Goal: Submit feedback/report problem

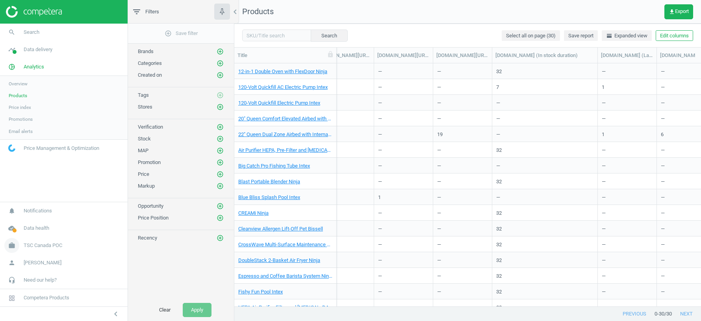
scroll to position [0, 884]
click at [36, 244] on span "TSC Canada POC" at bounding box center [43, 245] width 39 height 7
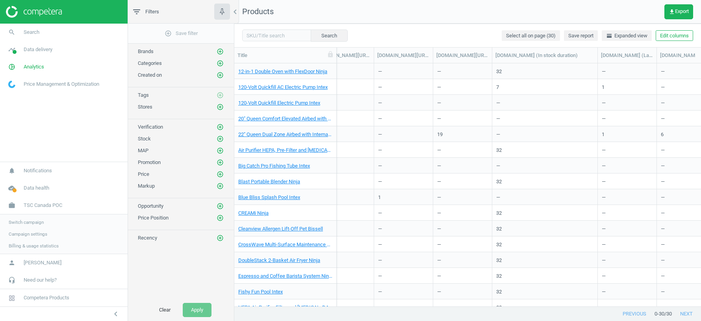
click at [31, 223] on span "Switch campaign" at bounding box center [26, 222] width 35 height 6
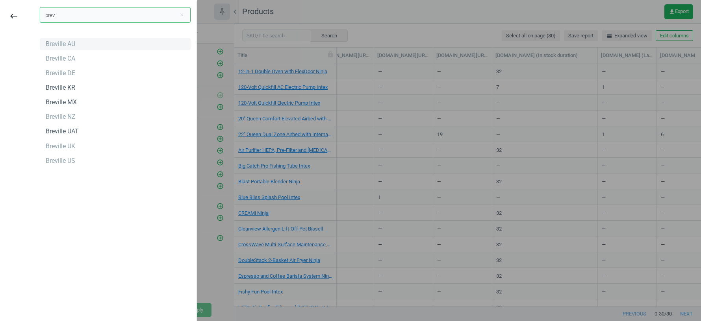
type input "brev"
click at [59, 42] on div "Breville AU" at bounding box center [61, 44] width 30 height 9
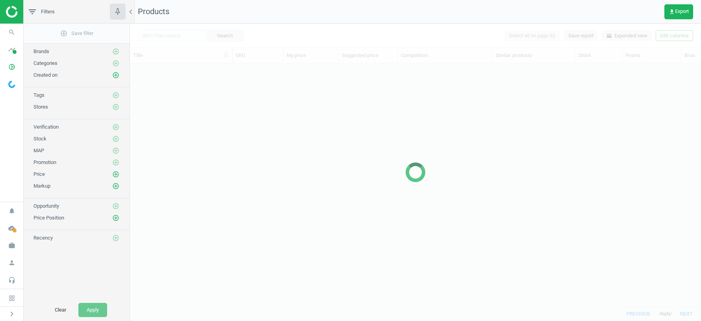
scroll to position [243, 571]
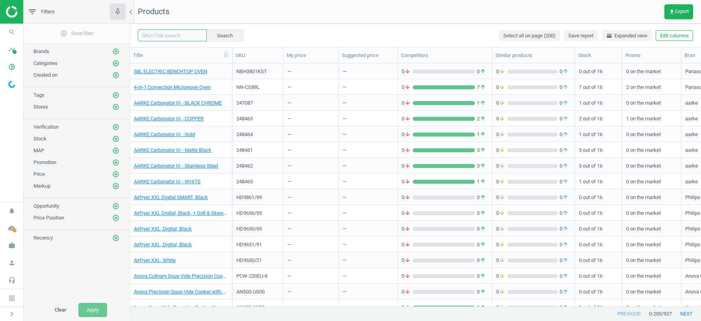
click at [159, 37] on input "text" at bounding box center [172, 36] width 69 height 12
type input "BES876BTR"
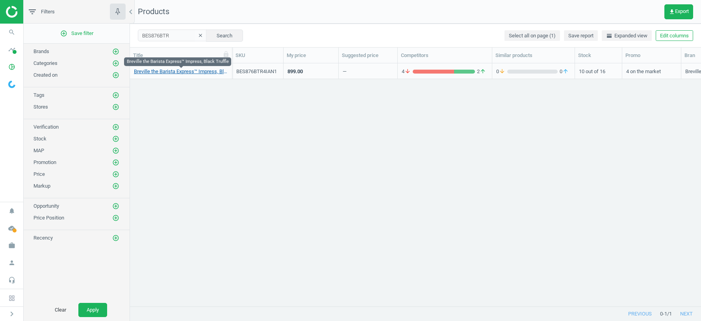
click at [192, 73] on link "Breville the Barista Express™ Impress, Black Truffle" at bounding box center [181, 71] width 94 height 7
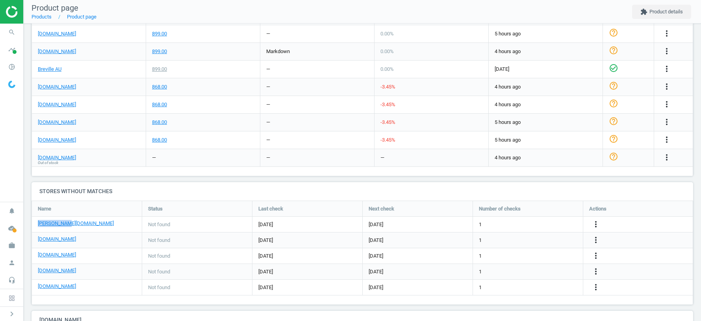
scroll to position [365, 0]
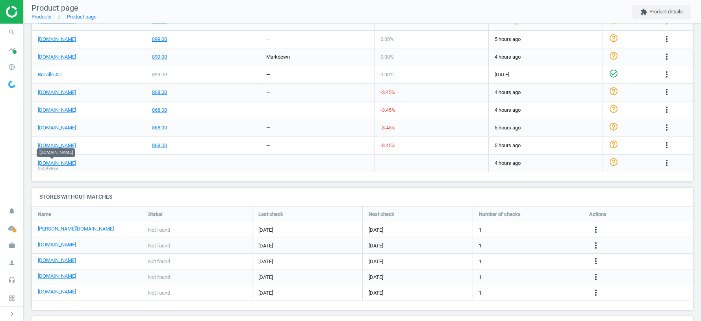
click at [293, 13] on nav "Product page Products Product page extension Product details" at bounding box center [362, 12] width 677 height 24
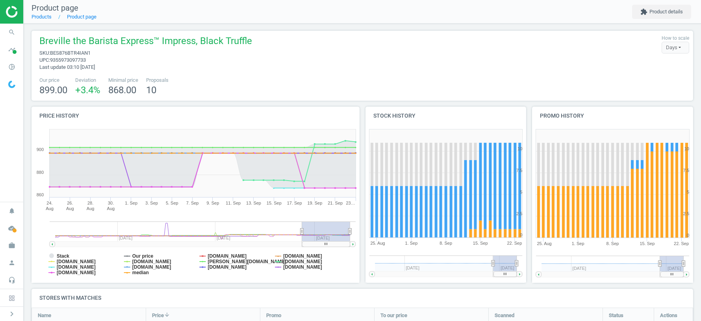
scroll to position [0, 0]
click at [171, 43] on span "Breville the Barista Express™ Impress, Black Truffle" at bounding box center [145, 42] width 213 height 15
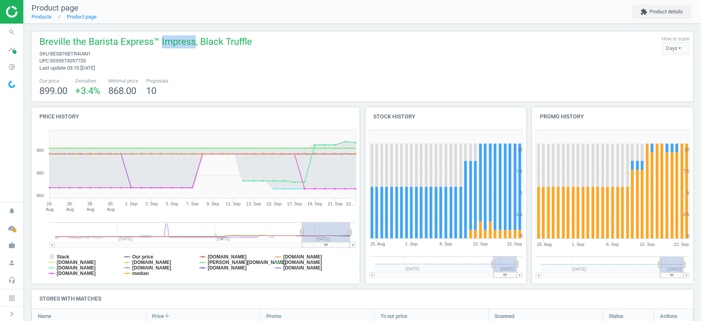
click at [171, 43] on span "Breville the Barista Express™ Impress, Black Truffle" at bounding box center [145, 42] width 213 height 15
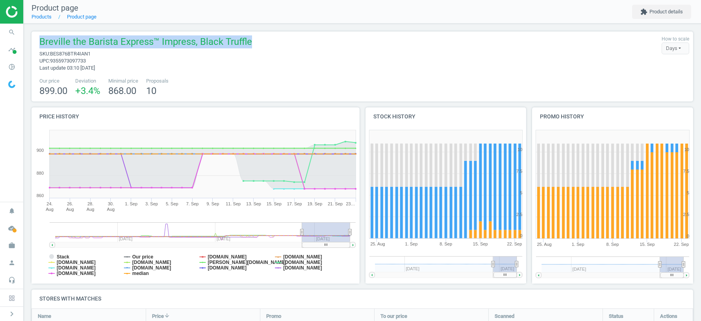
click at [171, 43] on span "Breville the Barista Express™ Impress, Black Truffle" at bounding box center [145, 42] width 213 height 15
copy span "Breville the Barista Express™ Impress, Black Truffle"
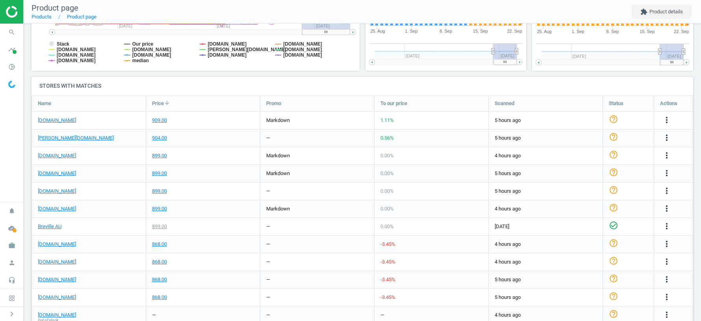
scroll to position [415, 0]
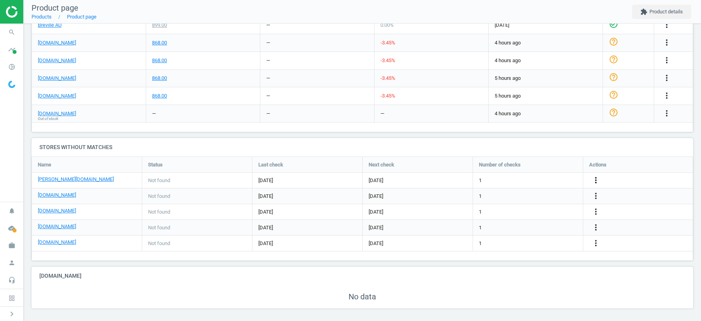
click at [596, 177] on icon "more_vert" at bounding box center [595, 180] width 9 height 9
click at [498, 180] on link "Edit URL/product option" at bounding box center [534, 180] width 108 height 12
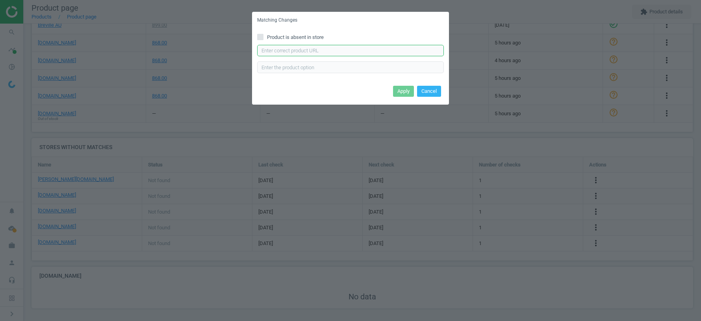
click at [276, 50] on input "text" at bounding box center [350, 51] width 187 height 12
paste input "https://www.myer.com.au/p/breville-barista-express-impress-black-truffle-bes876…"
type input "https://www.myer.com.au/p/breville-barista-express-impress-black-truffle-bes876…"
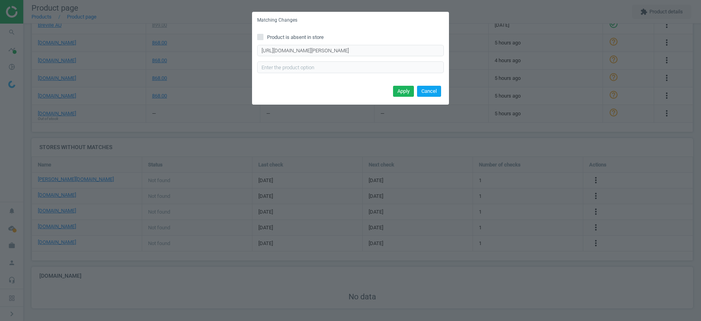
click at [428, 94] on button "Cancel" at bounding box center [429, 91] width 24 height 11
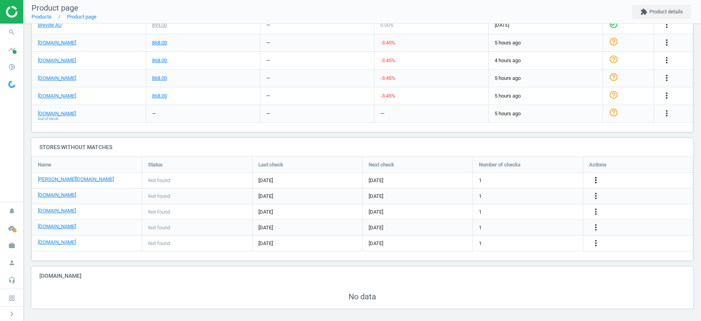
click at [596, 178] on icon "more_vert" at bounding box center [595, 180] width 9 height 9
click at [539, 168] on link "Report error in other" at bounding box center [534, 168] width 108 height 12
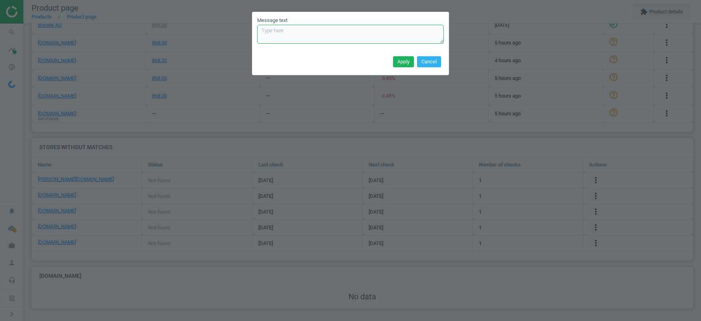
click at [286, 35] on textarea "Message text" at bounding box center [350, 34] width 187 height 19
paste textarea "https://www.myer.com.au/p/breville-barista-express-impress-black-truffle-bes876…"
type textarea "match URL - https://www.myer.com.au/p/breville-barista-express-impress-black-tr…"
click at [402, 58] on button "Apply" at bounding box center [403, 61] width 21 height 11
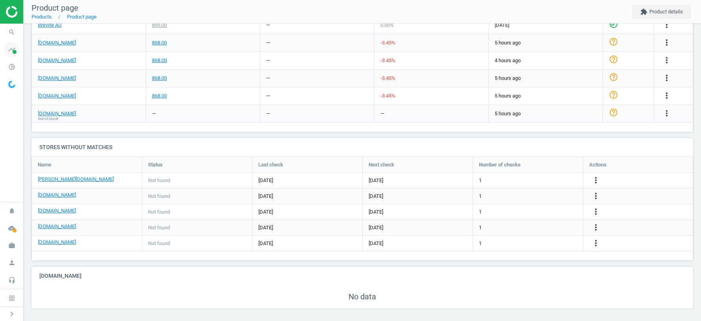
click at [10, 56] on icon "timeline" at bounding box center [11, 49] width 15 height 15
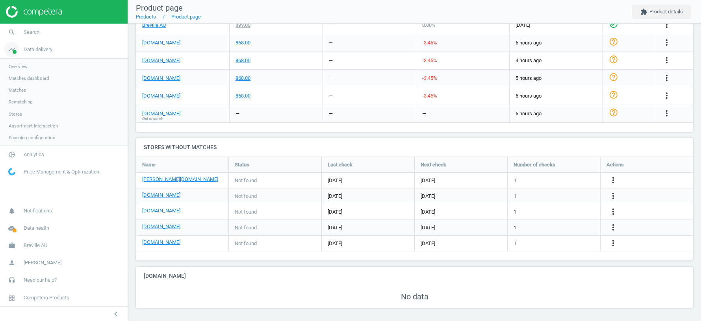
scroll to position [4, 4]
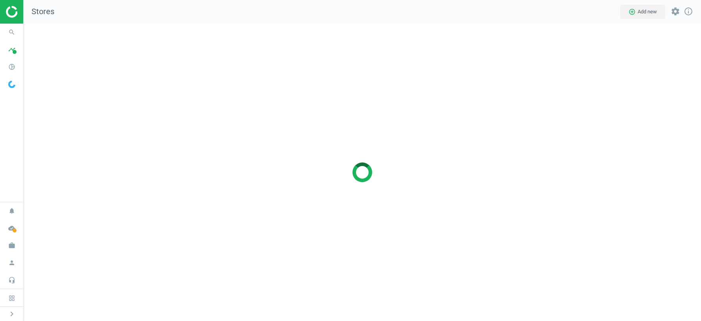
scroll to position [298, 677]
